Goal: Information Seeking & Learning: Learn about a topic

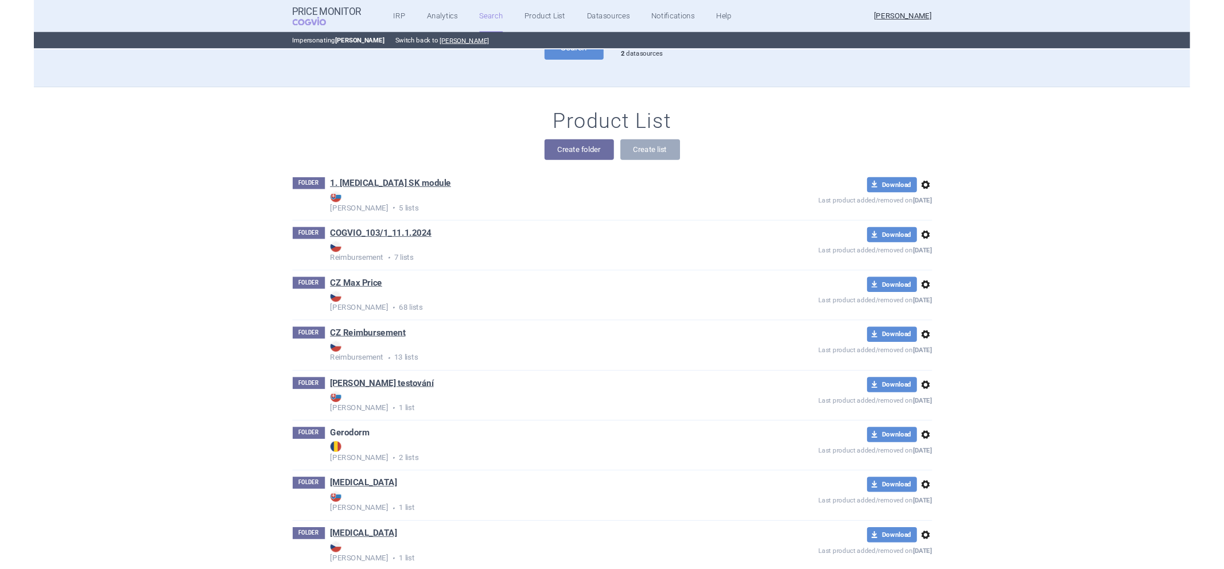
scroll to position [318, 0]
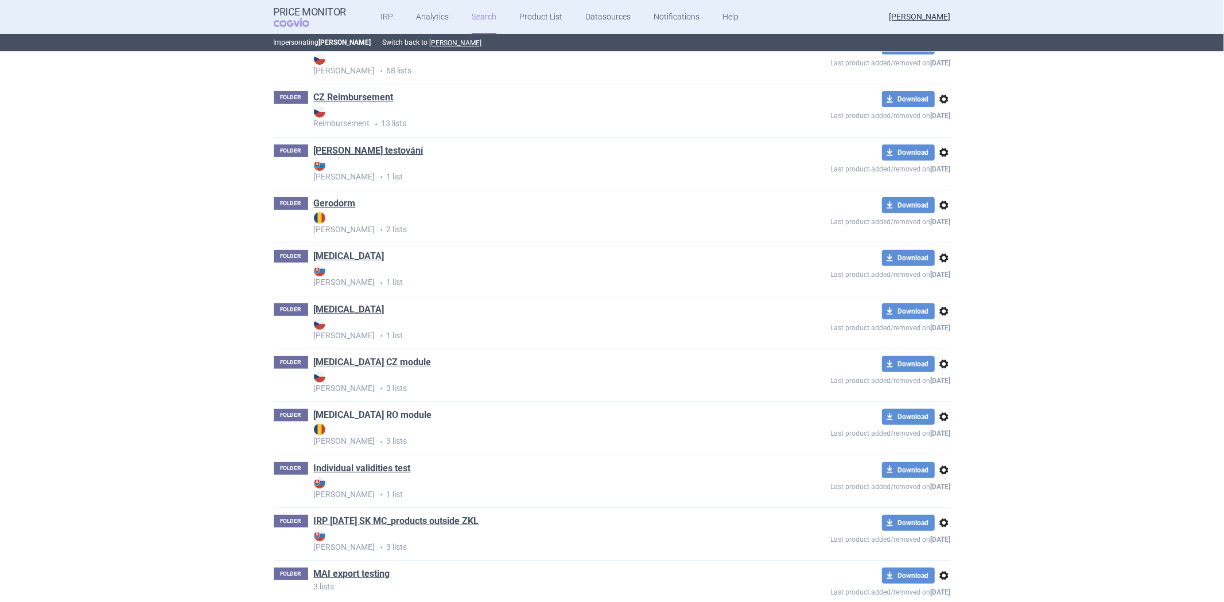
click at [340, 411] on link "[MEDICAL_DATA] RO module" at bounding box center [373, 415] width 118 height 13
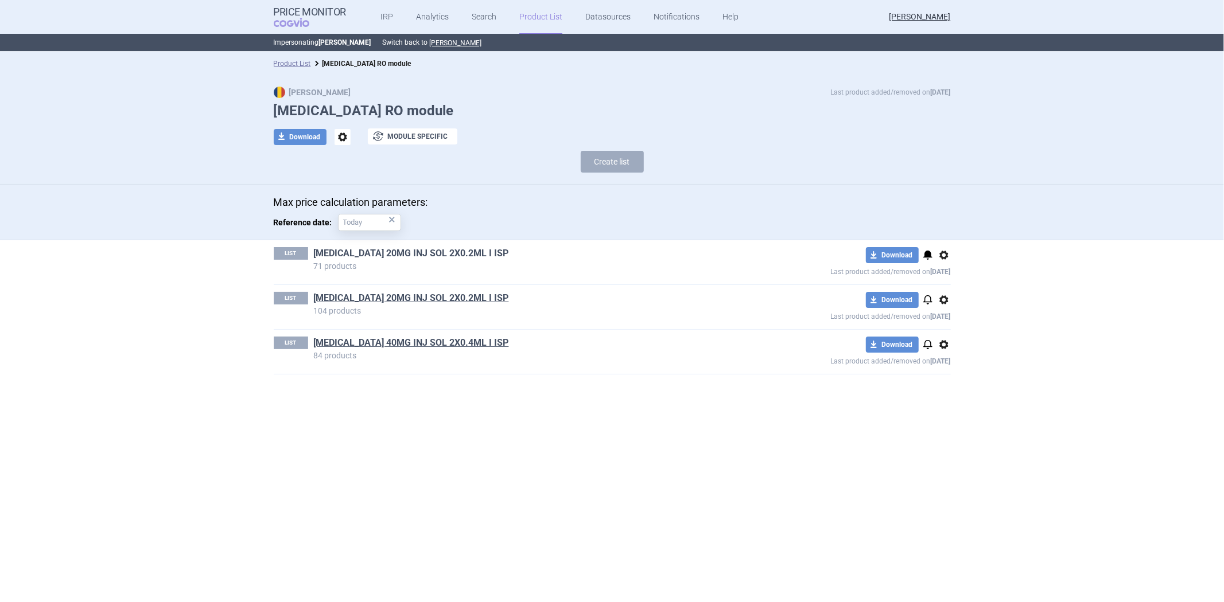
drag, startPoint x: 365, startPoint y: 251, endPoint x: 572, endPoint y: 152, distance: 229.7
click at [365, 252] on link "[MEDICAL_DATA] 20MG INJ SOL 2X0.2ML I ISP" at bounding box center [411, 253] width 195 height 13
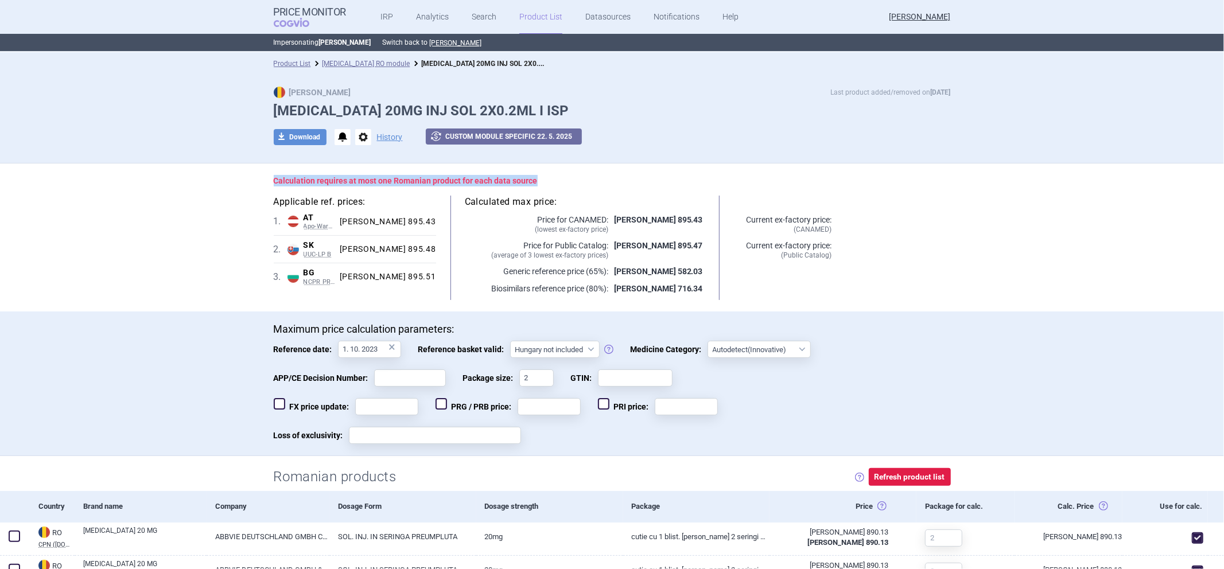
drag, startPoint x: 553, startPoint y: 173, endPoint x: 259, endPoint y: 179, distance: 293.8
click at [259, 179] on div "Calculation requires at most one Romanian product for each data source Applicab…" at bounding box center [612, 238] width 723 height 148
click at [476, 290] on p "Biosimilars reference price (80%):" at bounding box center [536, 288] width 143 height 11
click at [289, 64] on link "Product List" at bounding box center [292, 64] width 37 height 8
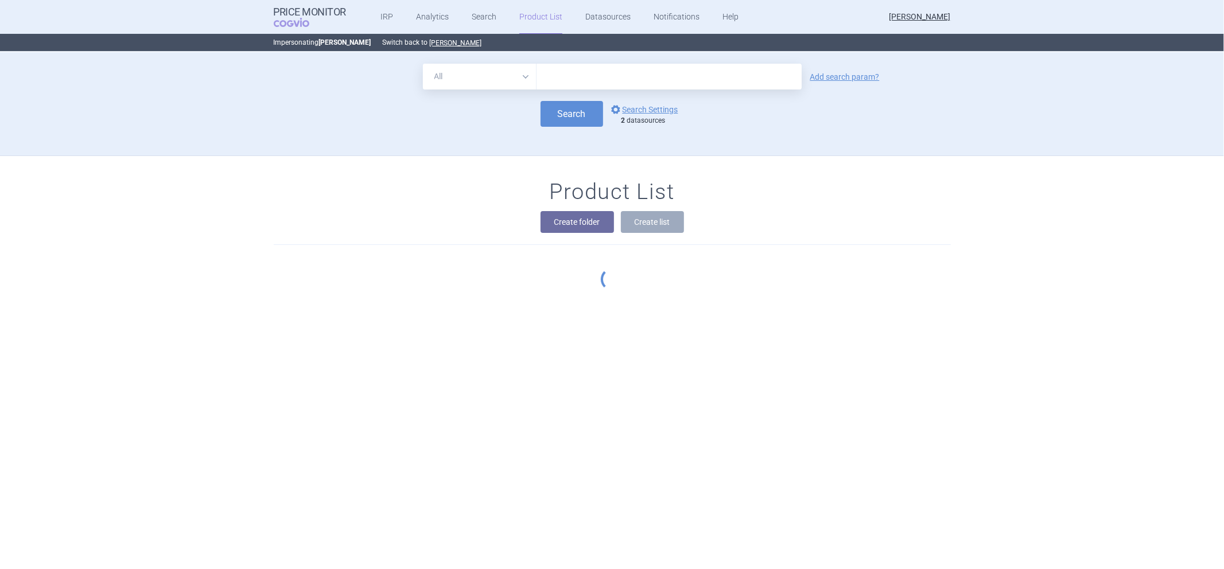
scroll to position [104, 0]
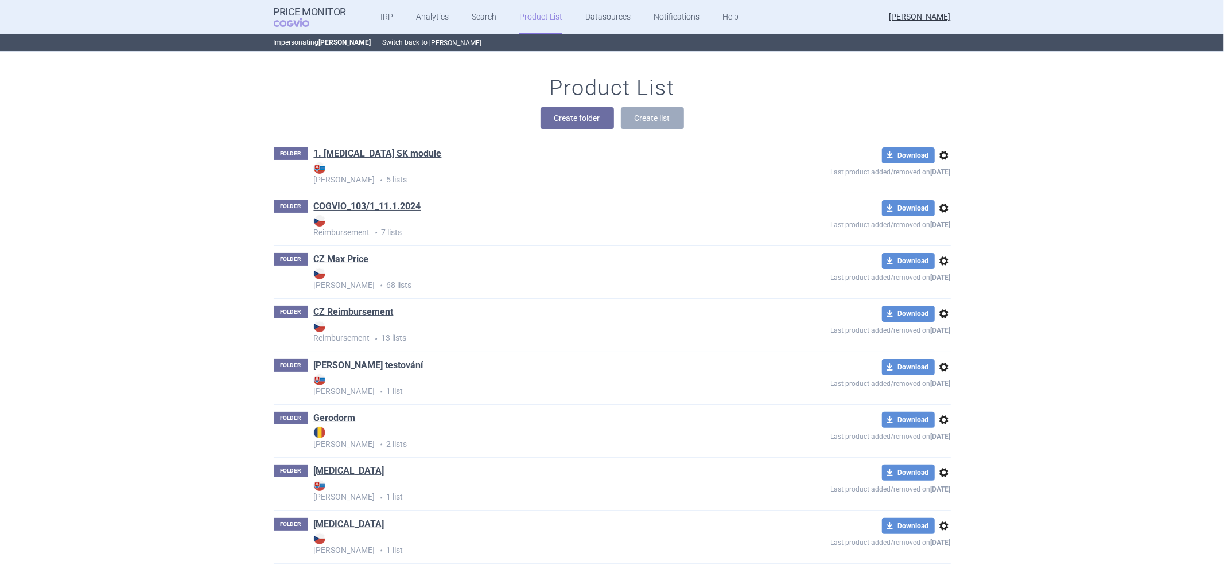
click at [346, 370] on link "[PERSON_NAME] testování" at bounding box center [369, 365] width 110 height 13
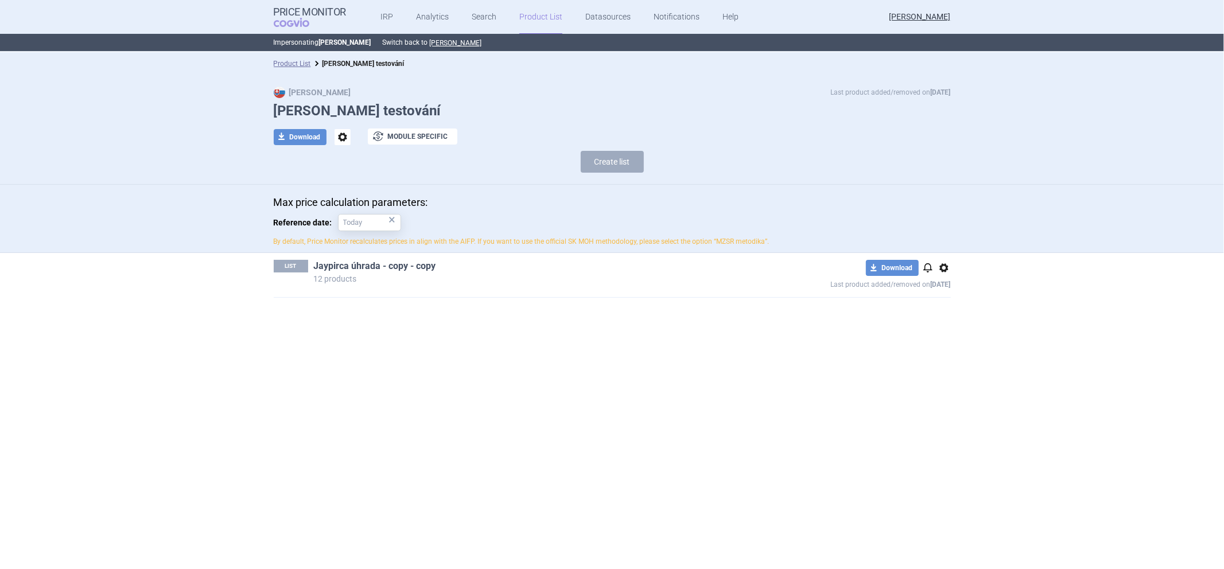
click at [363, 264] on link "Jaypirca úhrada - copy - copy" at bounding box center [375, 266] width 122 height 13
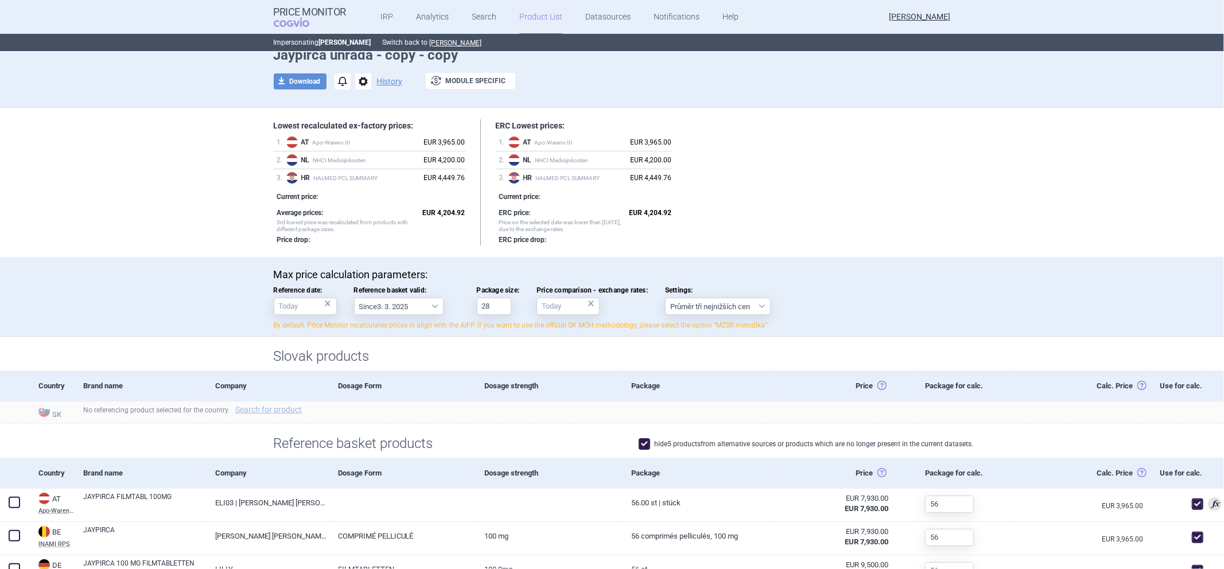
scroll to position [255, 0]
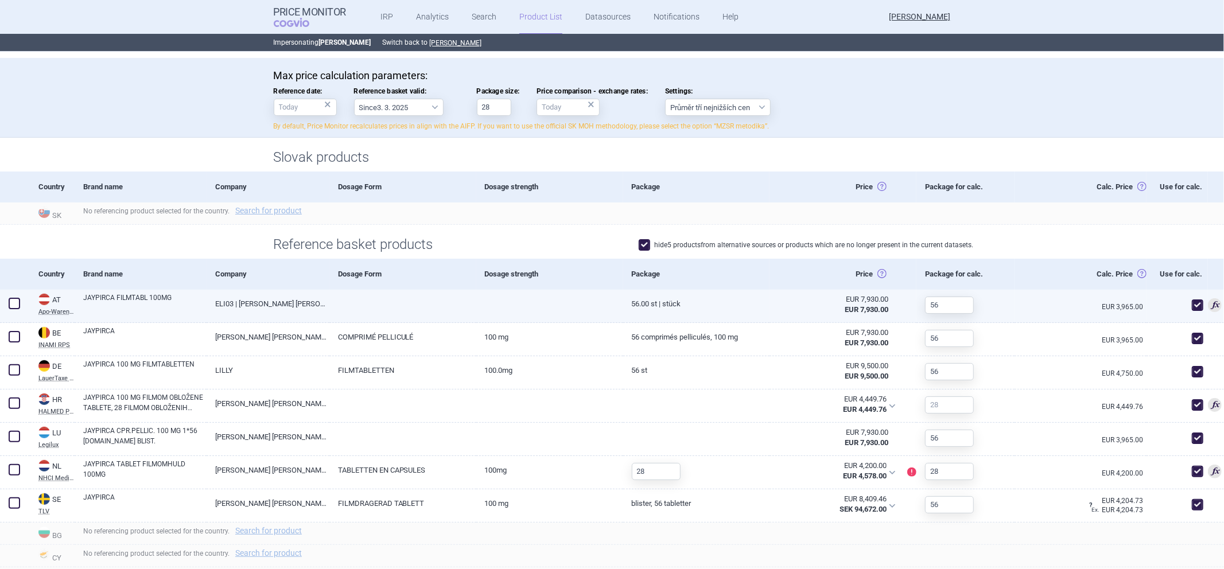
click at [1180, 299] on div at bounding box center [1176, 306] width 61 height 33
click at [1192, 302] on span at bounding box center [1197, 305] width 11 height 11
checkbox input "false"
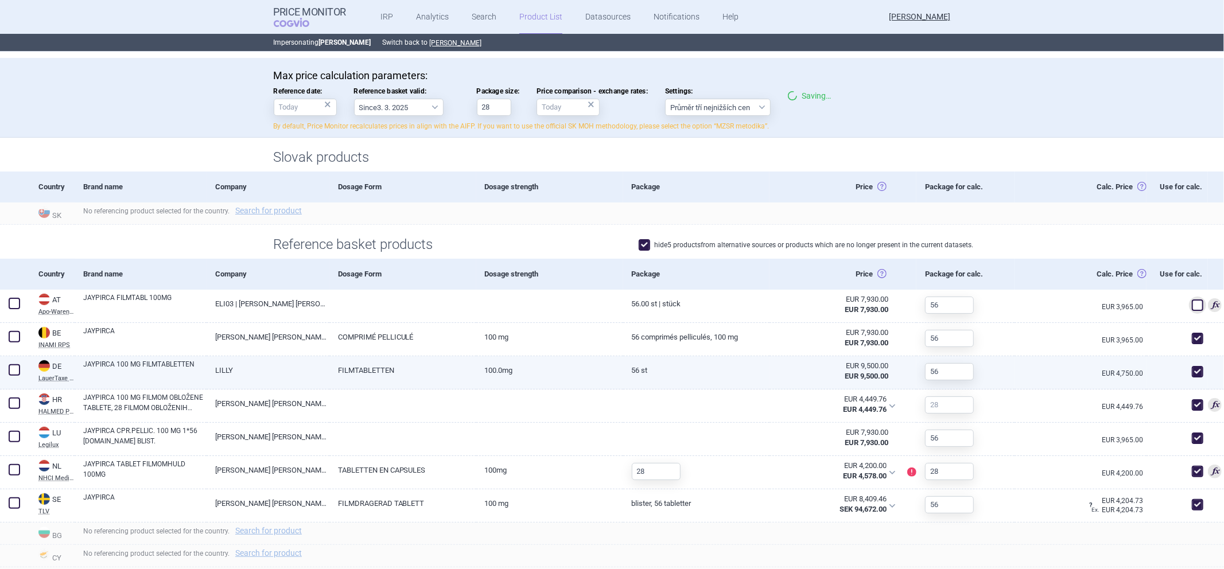
click at [1182, 356] on div at bounding box center [1176, 372] width 61 height 33
click at [1182, 380] on div at bounding box center [1176, 372] width 61 height 33
click at [1189, 379] on span at bounding box center [1197, 371] width 17 height 17
checkbox input "false"
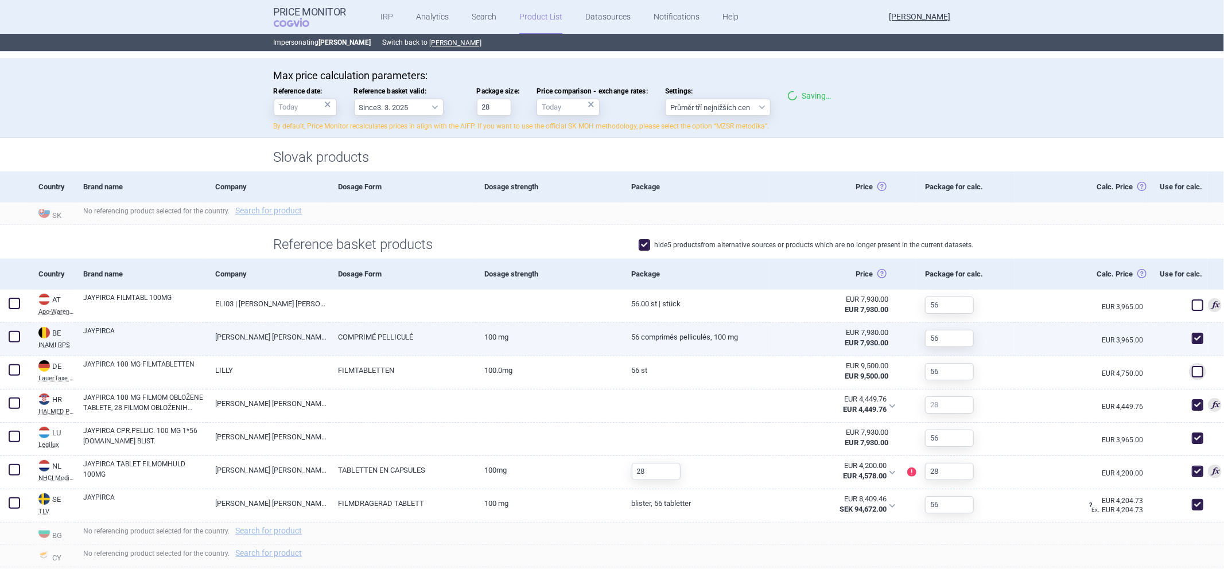
click at [1185, 351] on div at bounding box center [1176, 339] width 61 height 33
click at [1189, 347] on span at bounding box center [1197, 338] width 17 height 17
checkbox input "false"
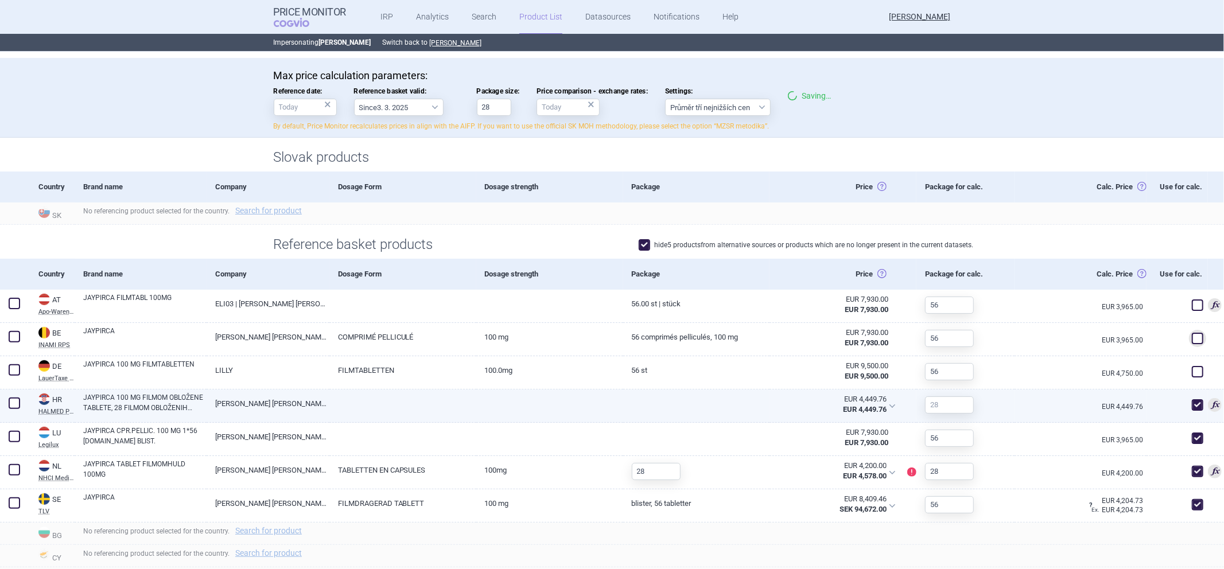
click at [1192, 405] on span at bounding box center [1197, 404] width 11 height 11
checkbox input "false"
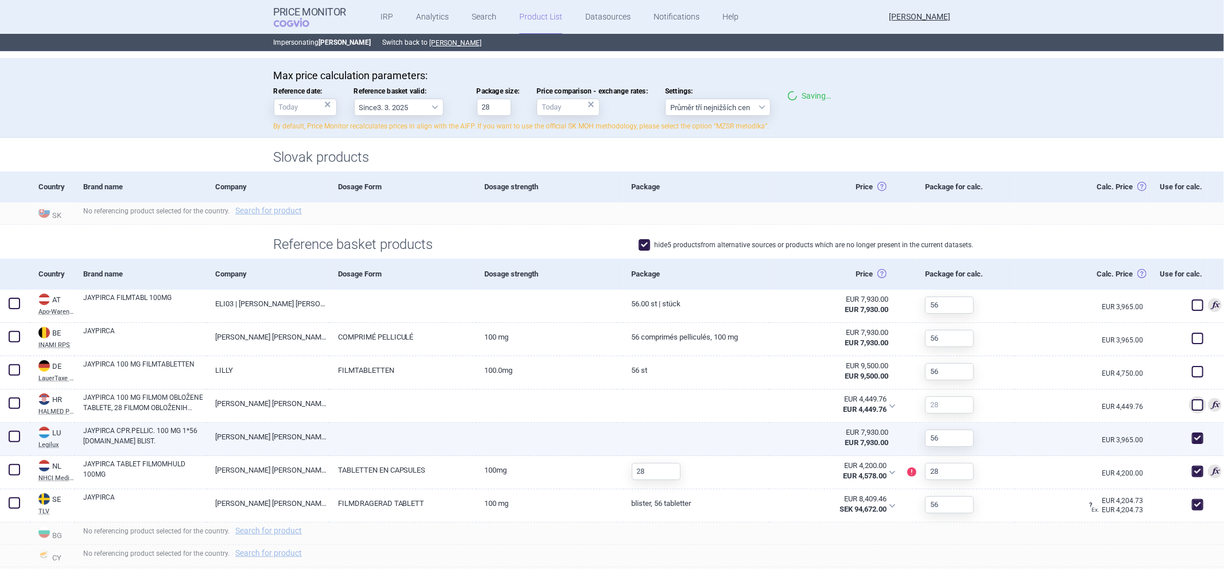
click at [1192, 438] on span at bounding box center [1197, 438] width 11 height 11
checkbox input "false"
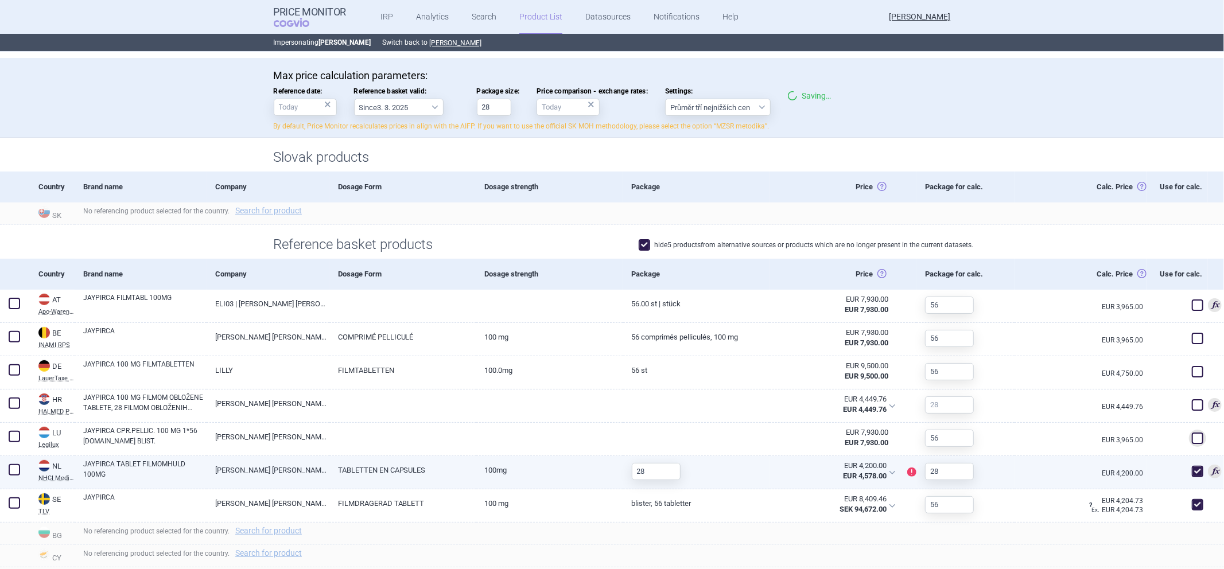
click at [1189, 479] on span at bounding box center [1197, 471] width 17 height 17
checkbox input "false"
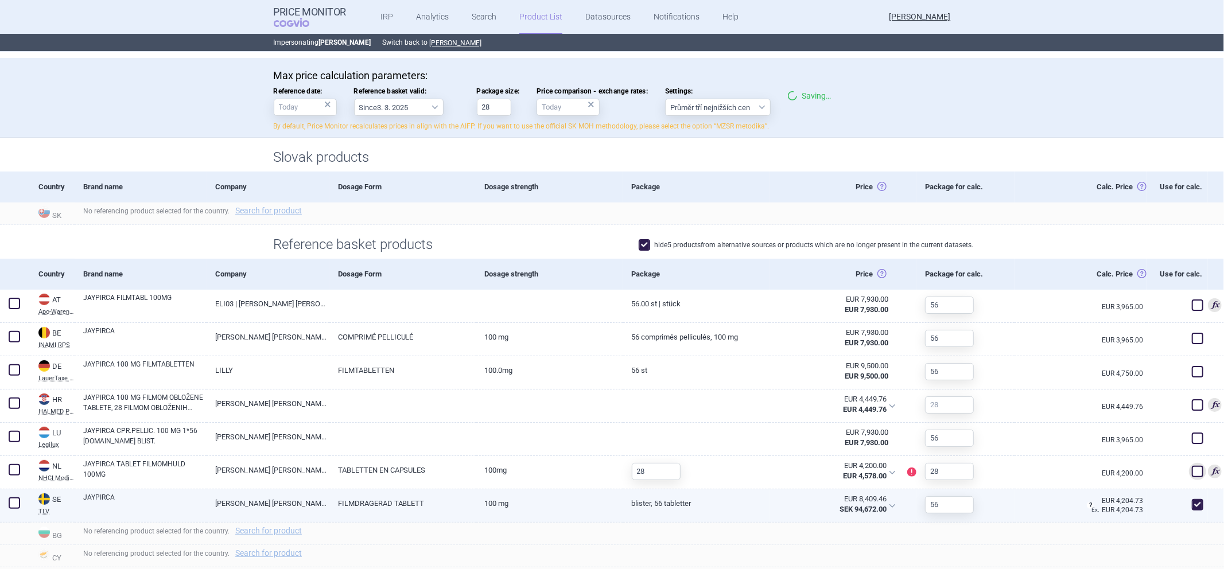
click at [1192, 499] on span at bounding box center [1197, 504] width 11 height 11
checkbox input "false"
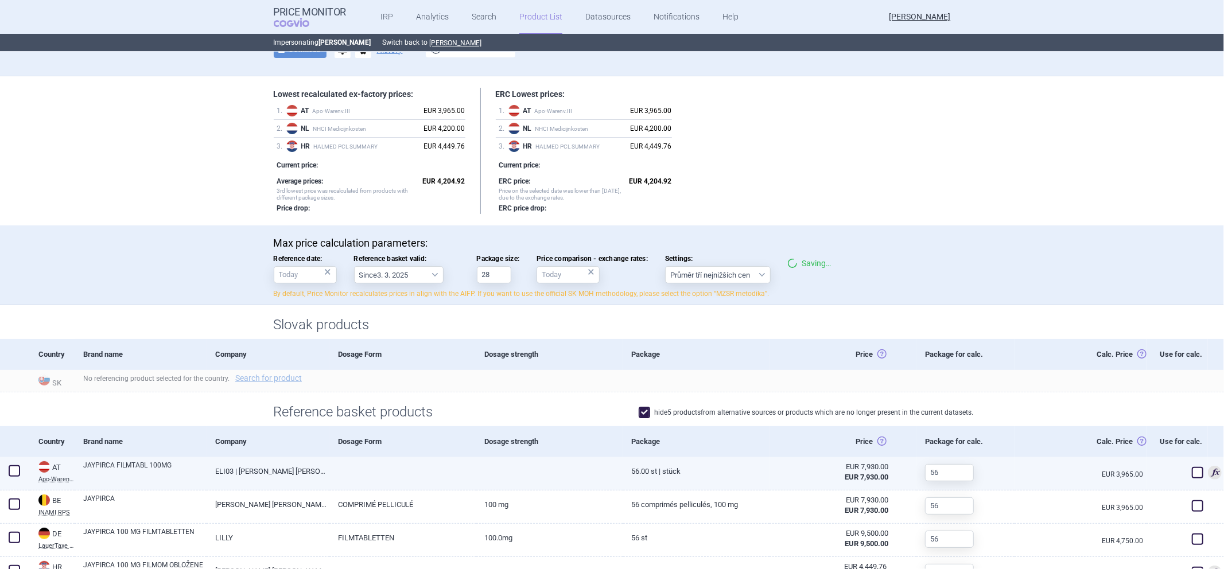
scroll to position [0, 0]
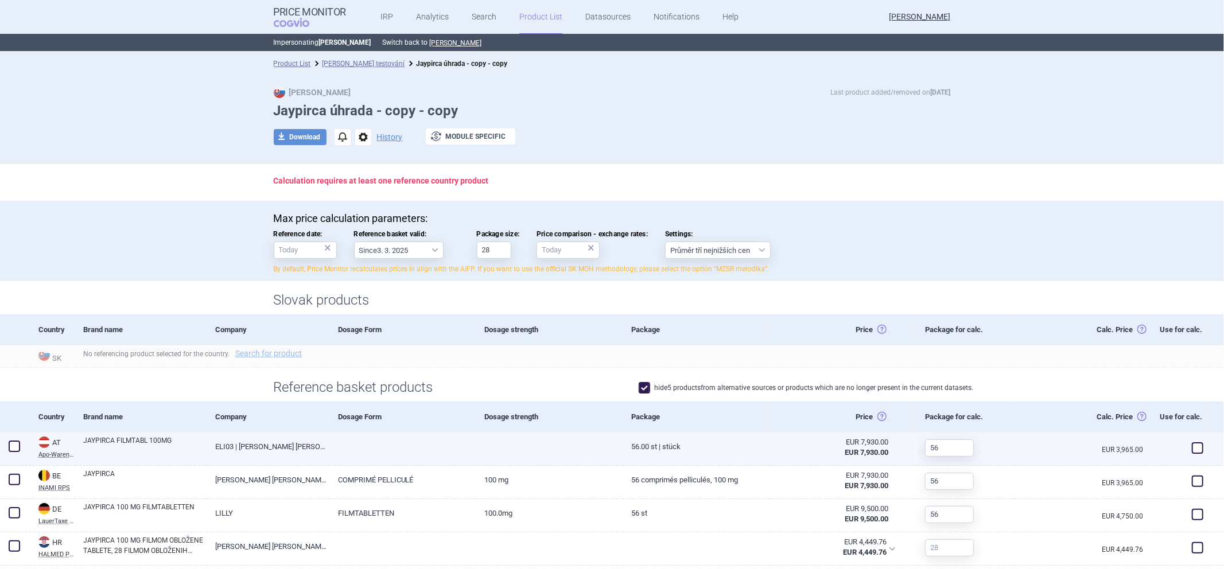
click at [1192, 449] on span at bounding box center [1197, 447] width 11 height 11
checkbox input "true"
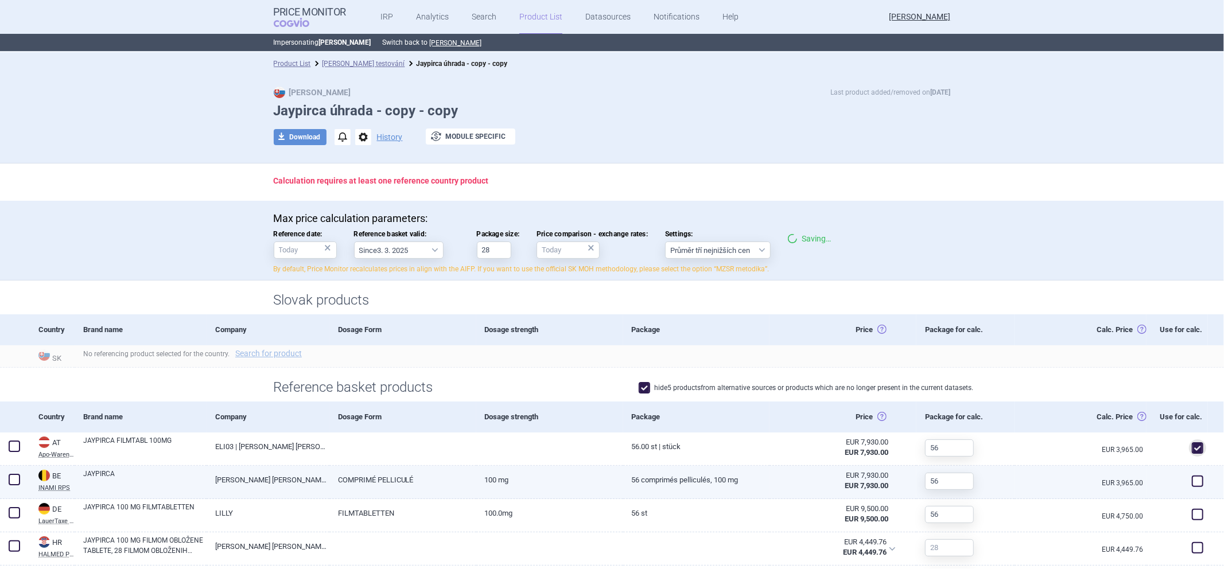
click at [1190, 471] on div at bounding box center [1176, 482] width 61 height 33
click at [1192, 479] on span at bounding box center [1197, 481] width 11 height 11
checkbox input "true"
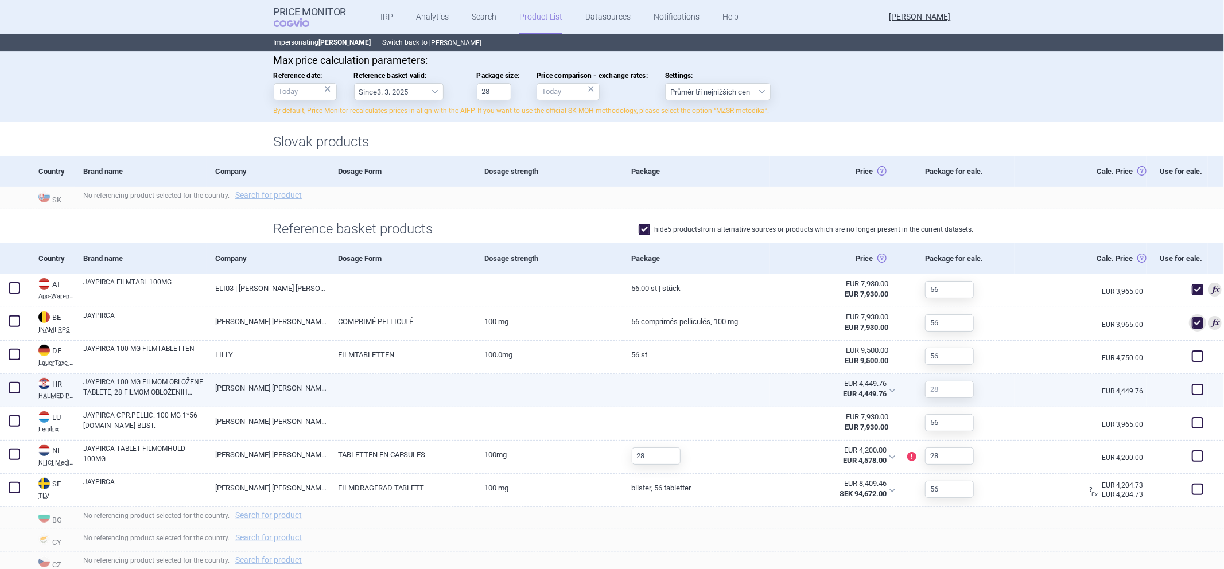
scroll to position [255, 0]
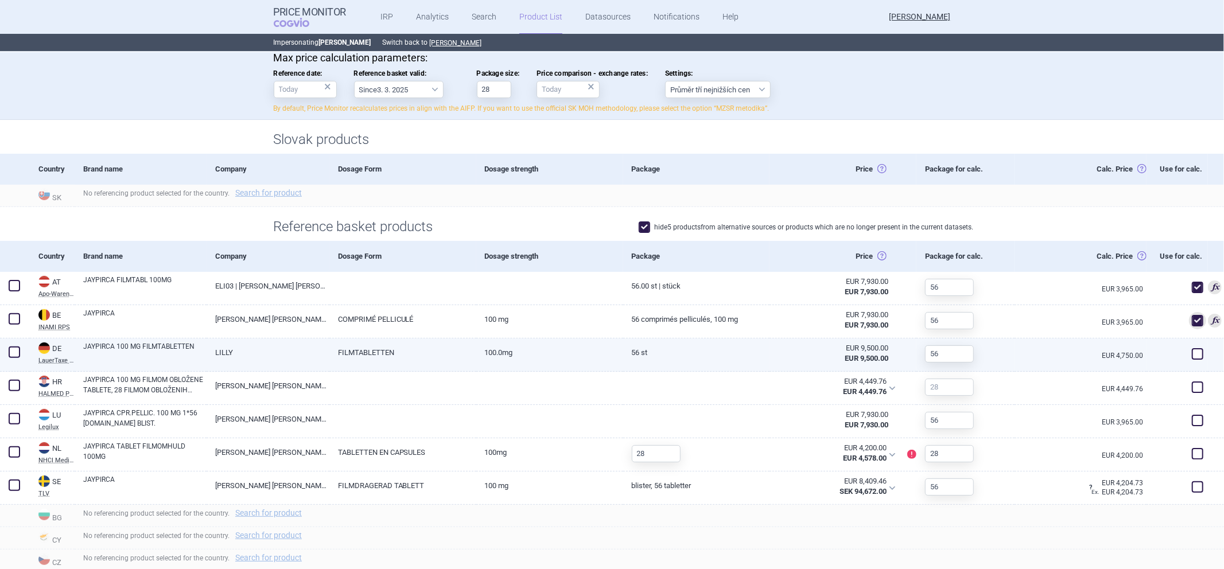
click at [1208, 366] on div at bounding box center [1216, 355] width 16 height 33
click at [1192, 354] on span at bounding box center [1197, 353] width 11 height 11
checkbox input "true"
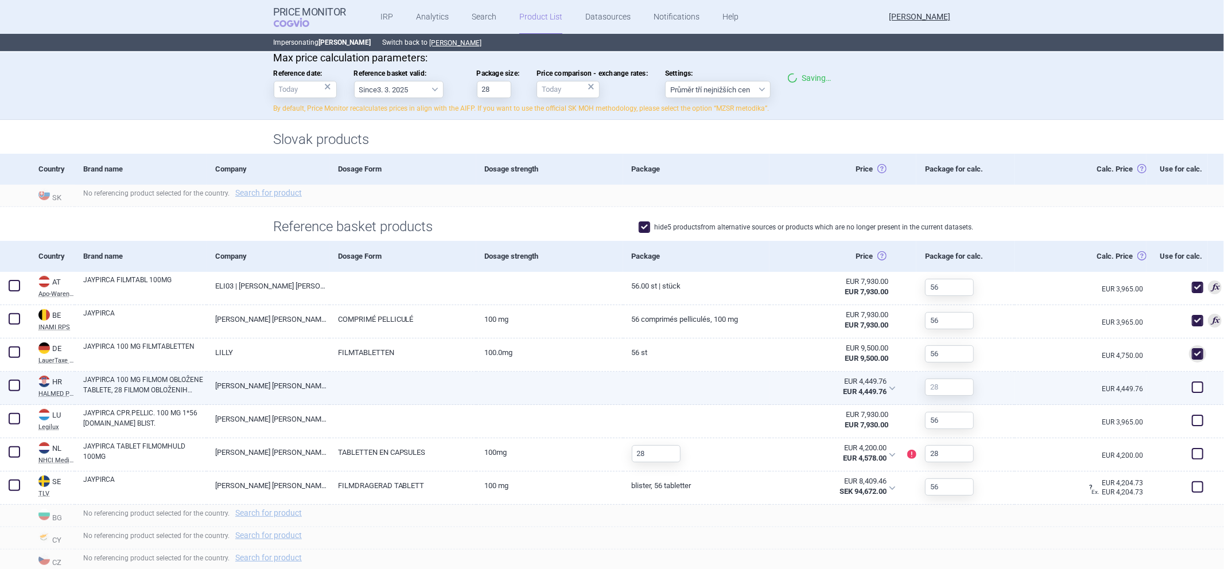
click at [1192, 391] on span at bounding box center [1197, 387] width 11 height 11
checkbox input "true"
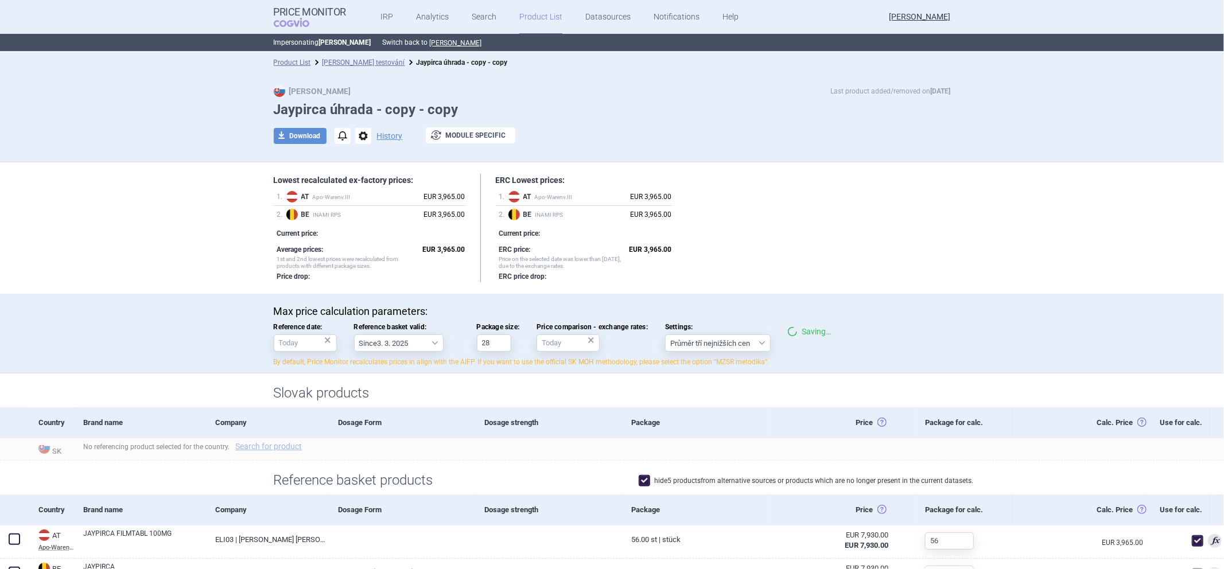
scroll to position [0, 0]
click at [296, 63] on link "Product List" at bounding box center [292, 64] width 37 height 8
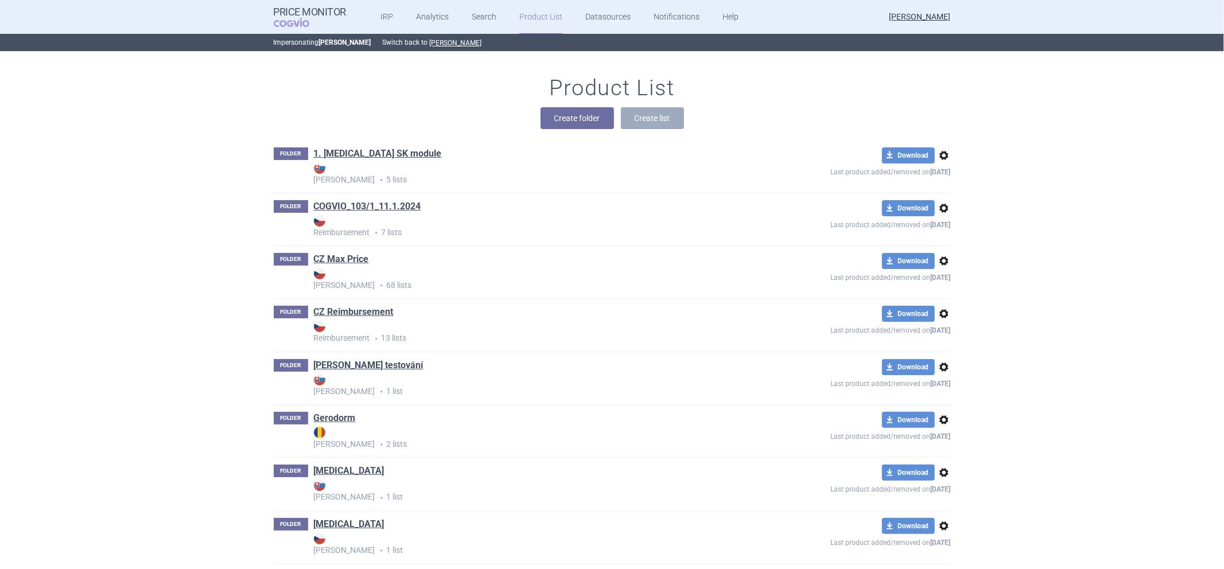
scroll to position [550, 0]
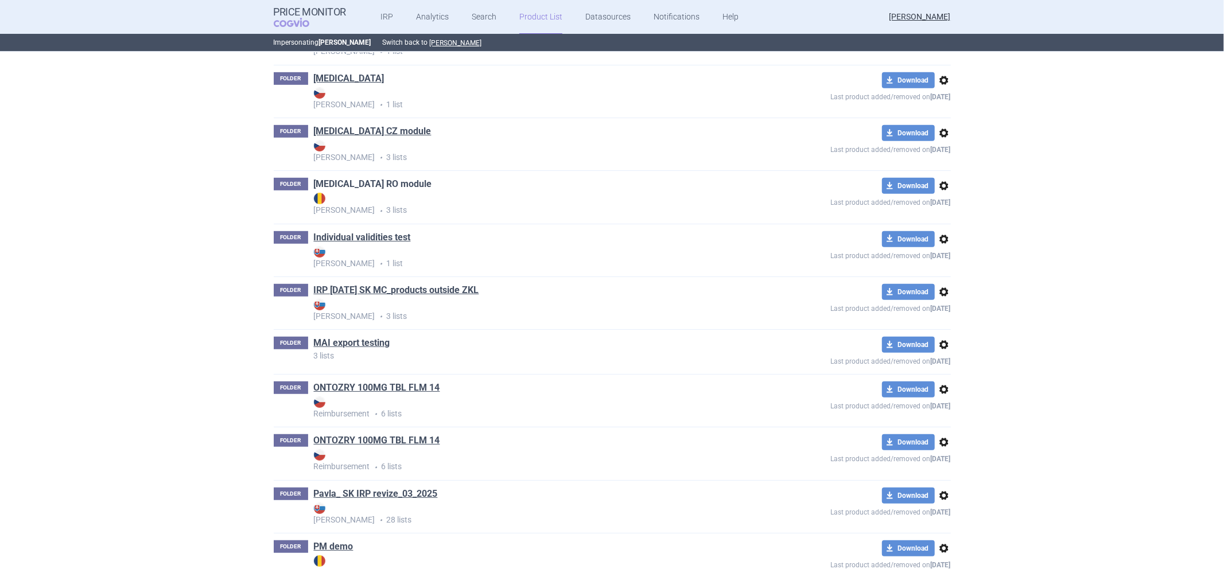
click at [332, 180] on link "[MEDICAL_DATA] RO module" at bounding box center [373, 184] width 118 height 13
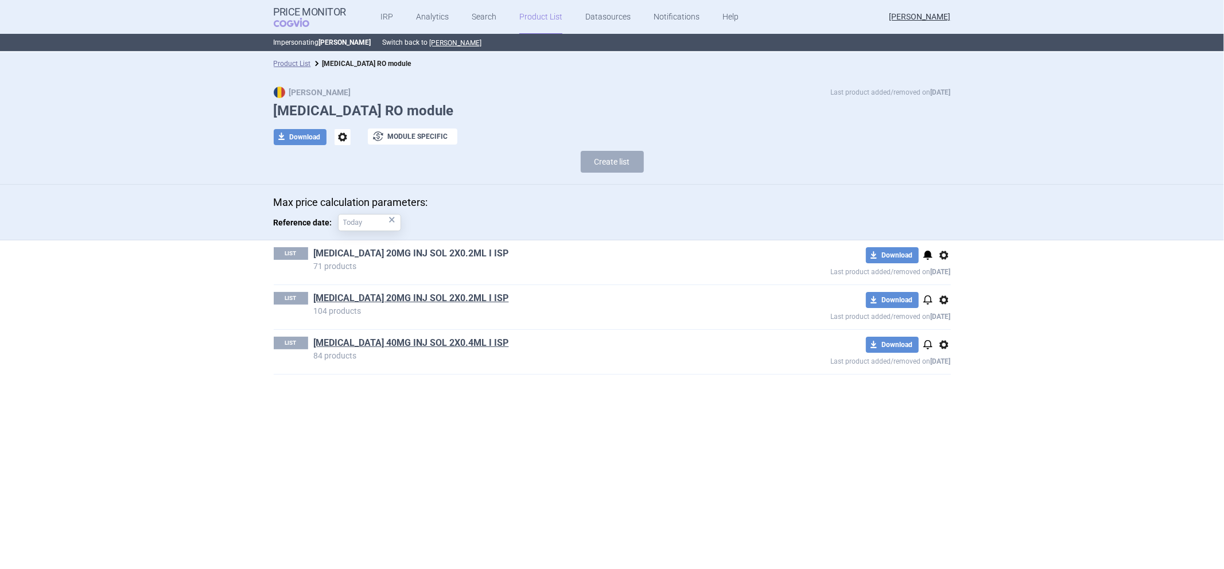
click at [362, 248] on link "[MEDICAL_DATA] 20MG INJ SOL 2X0.2ML I ISP" at bounding box center [411, 253] width 195 height 13
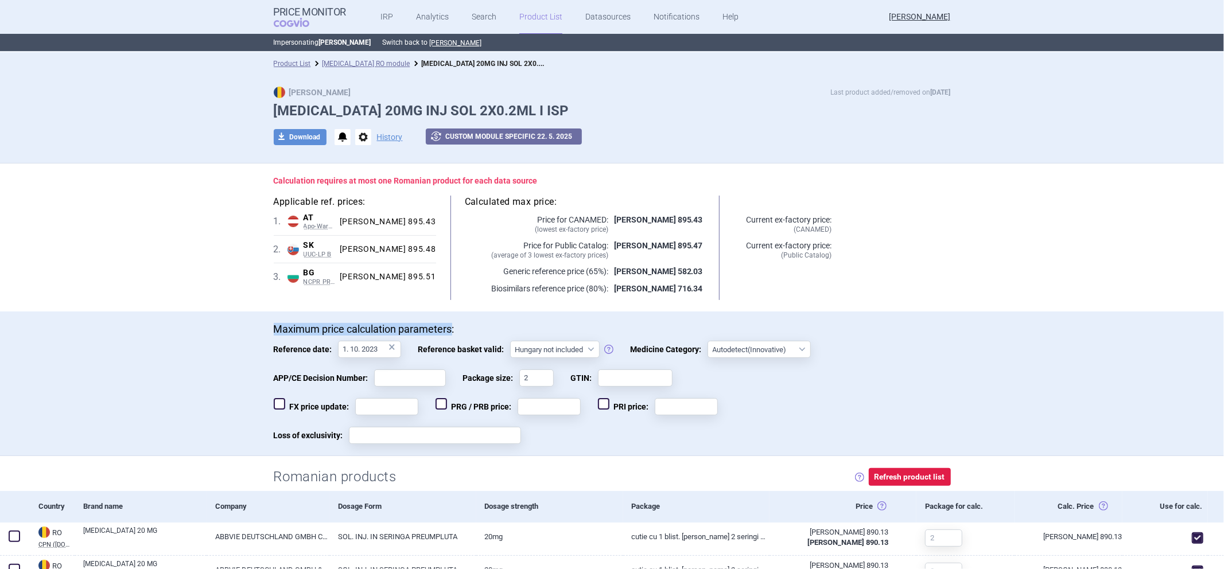
drag, startPoint x: 446, startPoint y: 329, endPoint x: 258, endPoint y: 333, distance: 188.2
click at [258, 333] on div "Maximum price calculation parameters: Reference date: 1. 10. 2023 × Reference b…" at bounding box center [612, 389] width 723 height 133
click at [285, 327] on p "Maximum price calculation parameters:" at bounding box center [612, 329] width 677 height 13
click at [718, 346] on select "Autodetect (Innovative) Innovative Orphan Generic Vaccine Biosimilar PUMA (Paed…" at bounding box center [758, 349] width 103 height 17
click at [721, 347] on select "Autodetect (Innovative) Innovative Orphan Generic Vaccine Biosimilar PUMA (Paed…" at bounding box center [758, 349] width 103 height 17
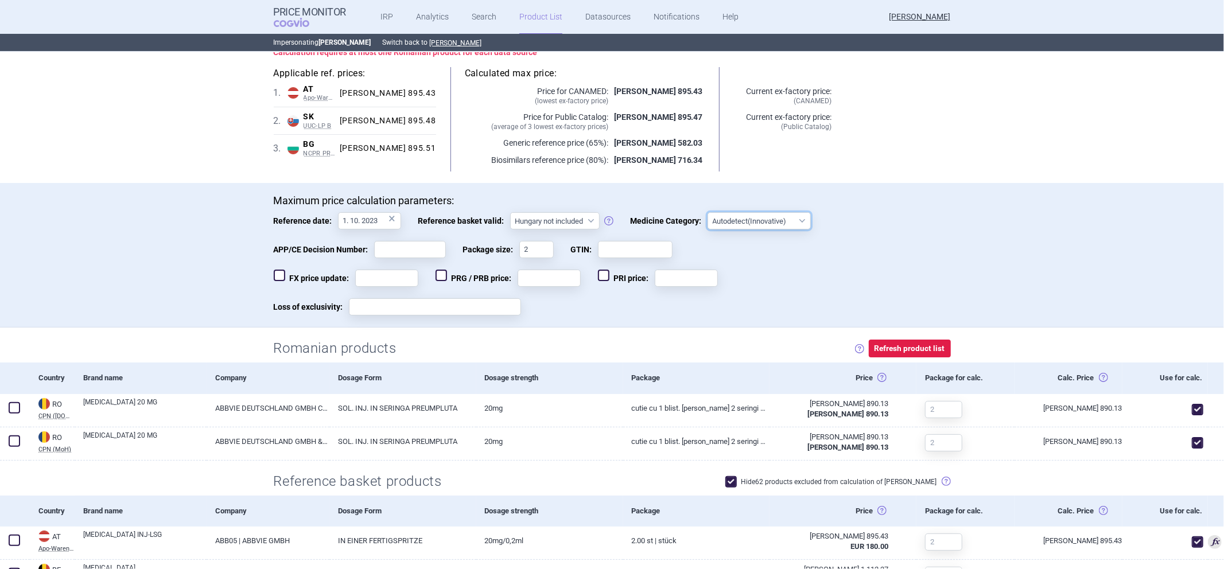
scroll to position [127, 0]
click at [572, 226] on select "Hungary not included [GEOGRAPHIC_DATA] included Since 29. 3. 2017 Since 9. 12. …" at bounding box center [555, 221] width 90 height 17
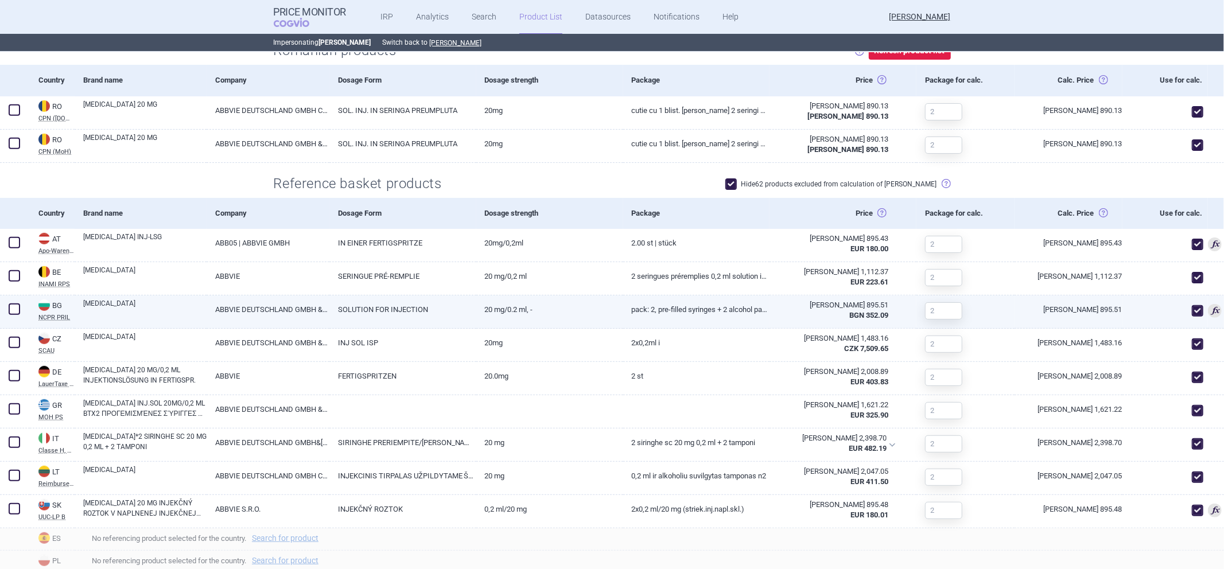
scroll to position [446, 0]
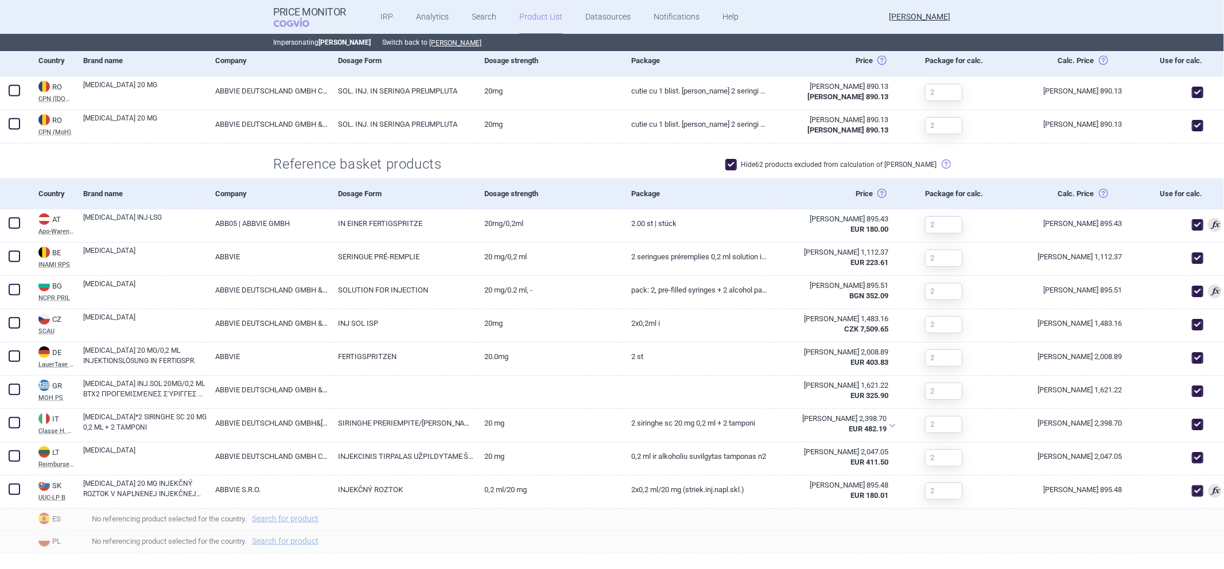
click at [740, 162] on span at bounding box center [730, 164] width 17 height 17
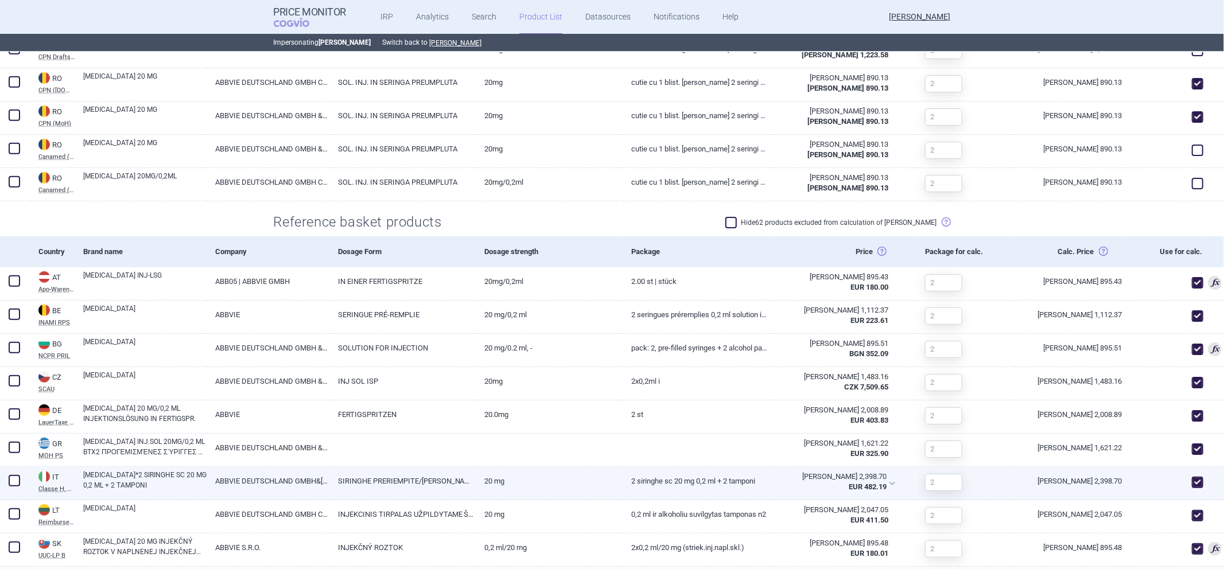
scroll to position [510, 0]
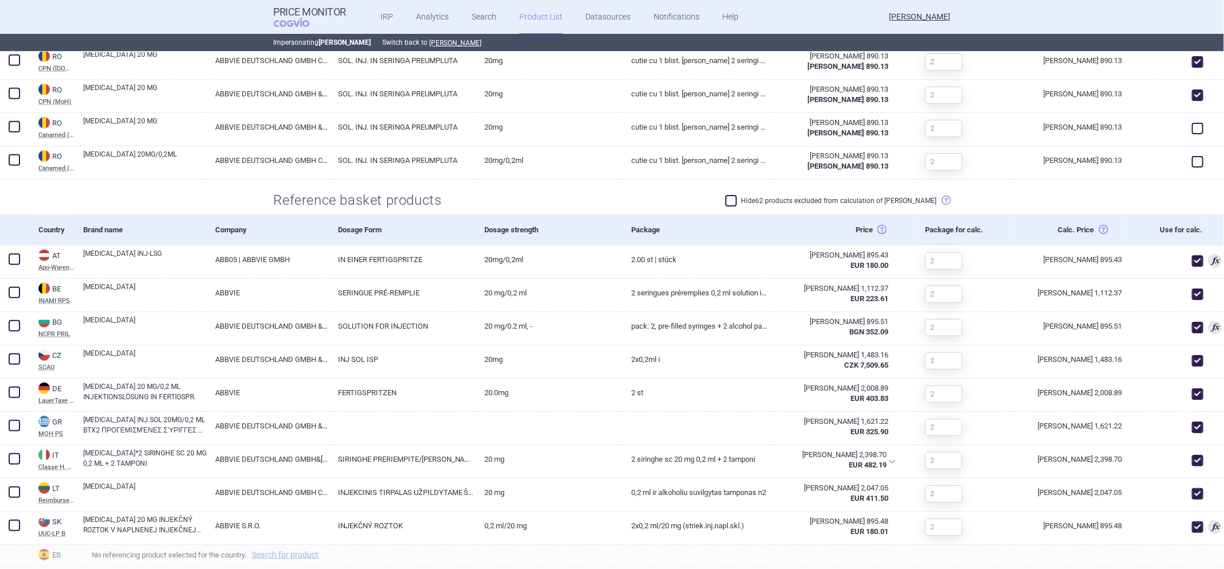
click at [768, 204] on label "Hide 62 products excluded from calculation of [PERSON_NAME]" at bounding box center [831, 200] width 212 height 11
checkbox input "true"
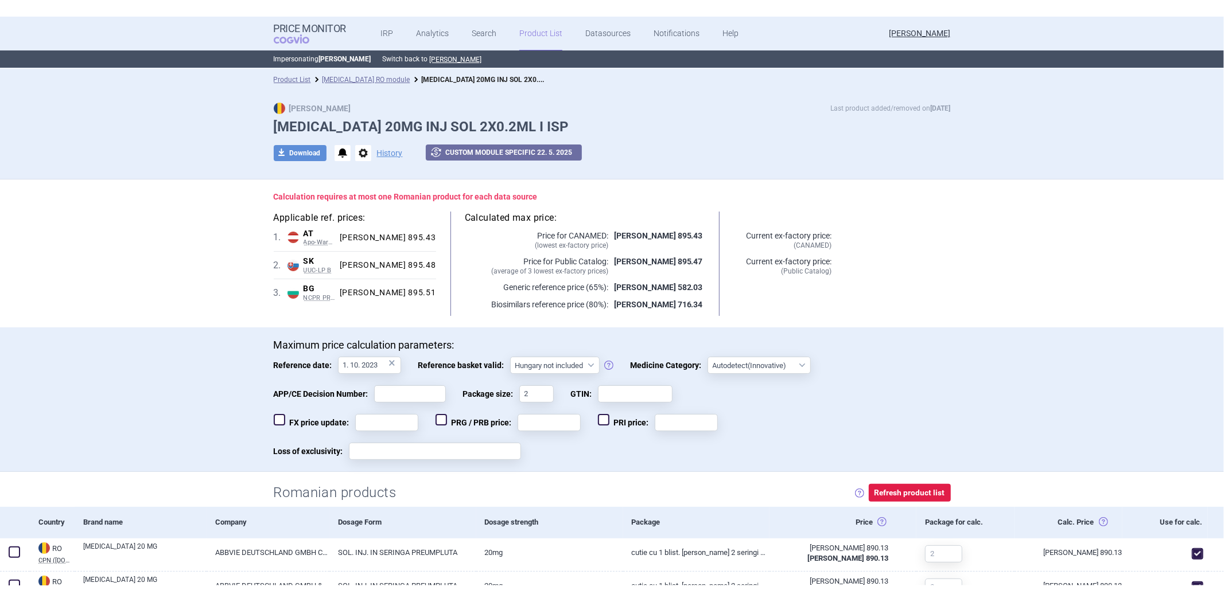
scroll to position [0, 0]
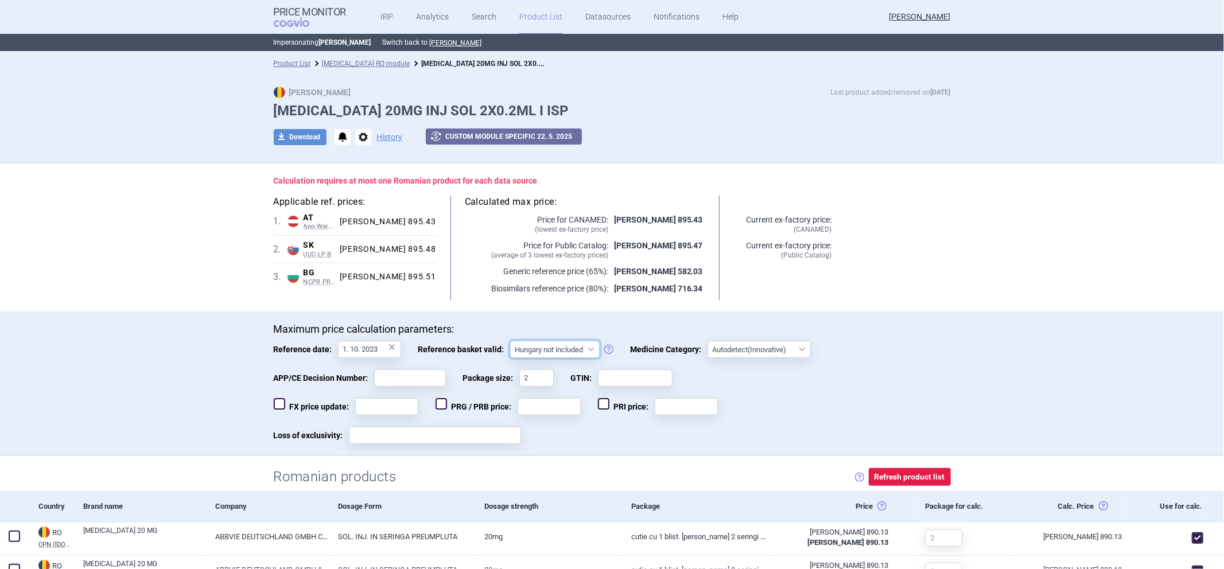
click at [542, 352] on select "Hungary not included [GEOGRAPHIC_DATA] included Since 29. 3. 2017 Since 9. 12. …" at bounding box center [555, 349] width 90 height 17
